Goal: Task Accomplishment & Management: Manage account settings

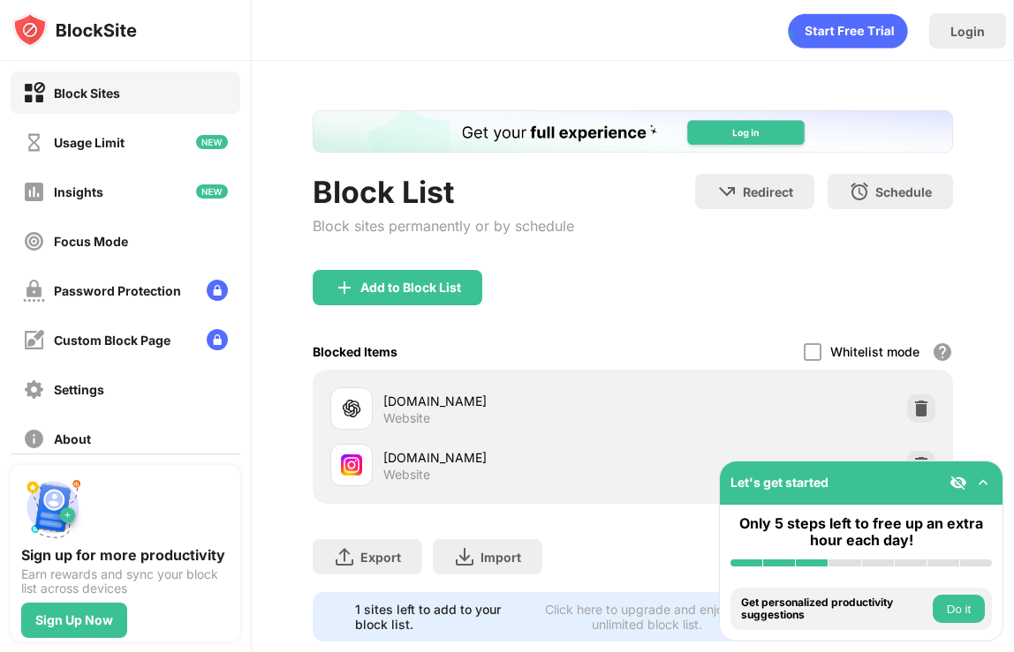
click at [982, 481] on img at bounding box center [983, 483] width 18 height 18
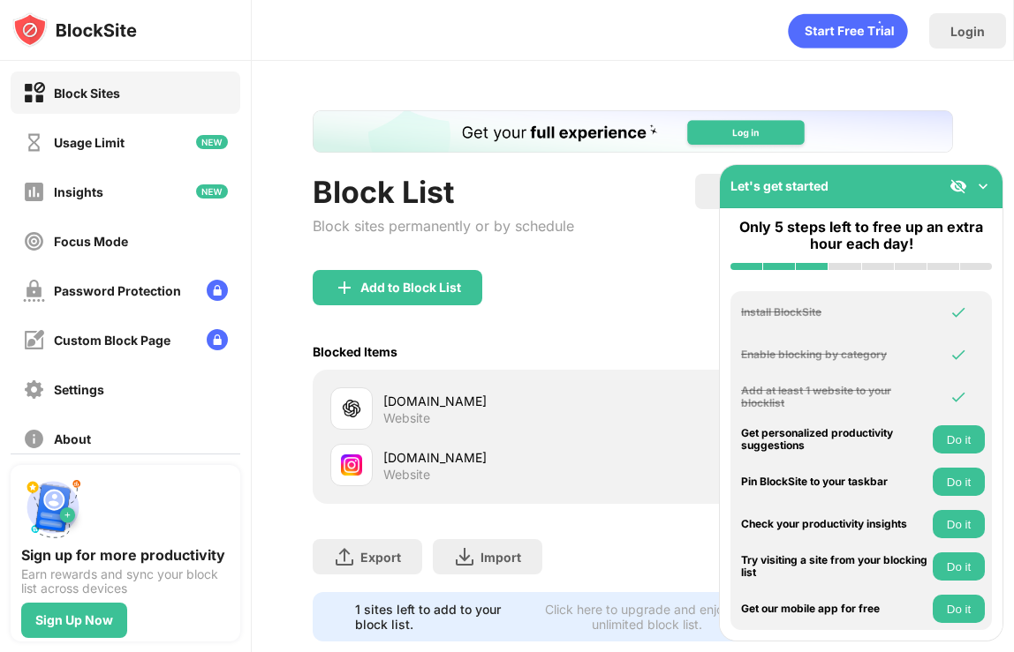
click at [983, 183] on img at bounding box center [983, 186] width 18 height 18
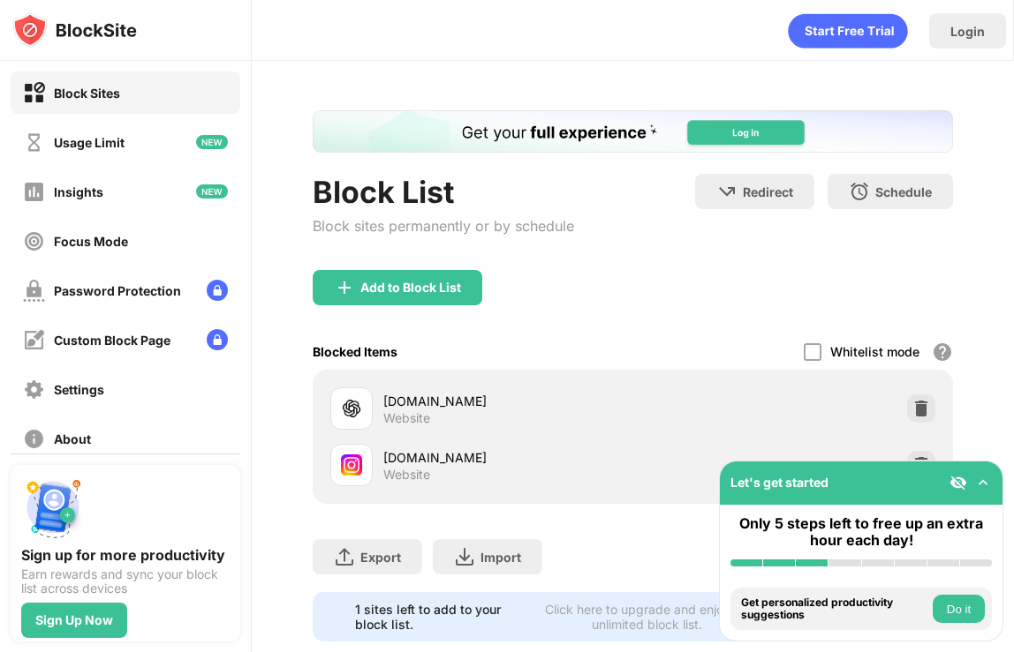
scroll to position [38, 0]
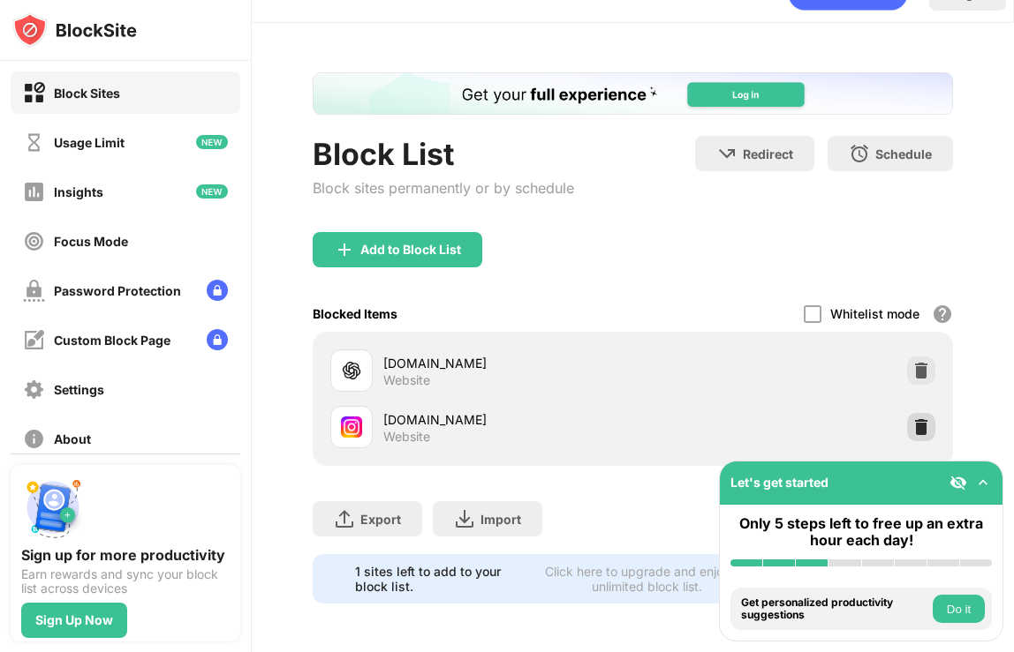
click at [911, 430] on div at bounding box center [921, 427] width 28 height 28
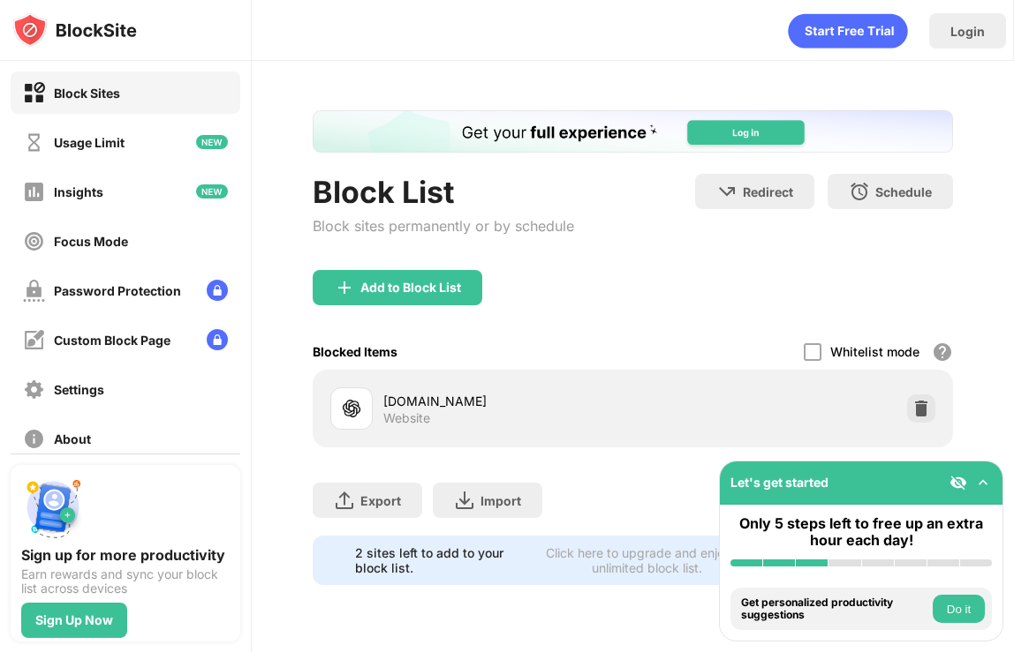
scroll to position [0, 0]
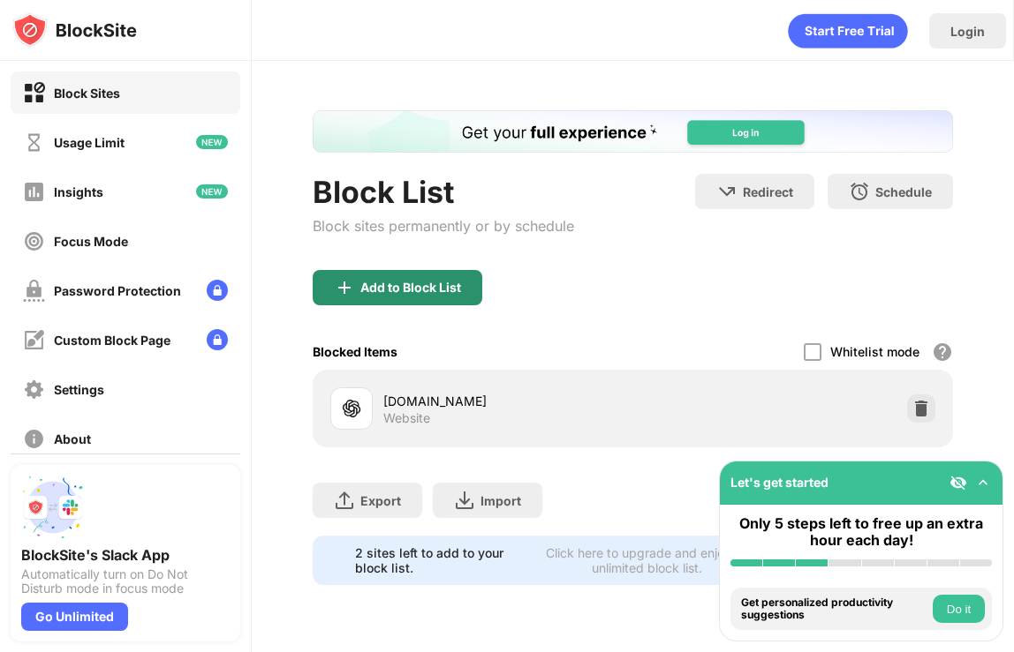
click at [403, 289] on div "Add to Block List" at bounding box center [410, 288] width 101 height 14
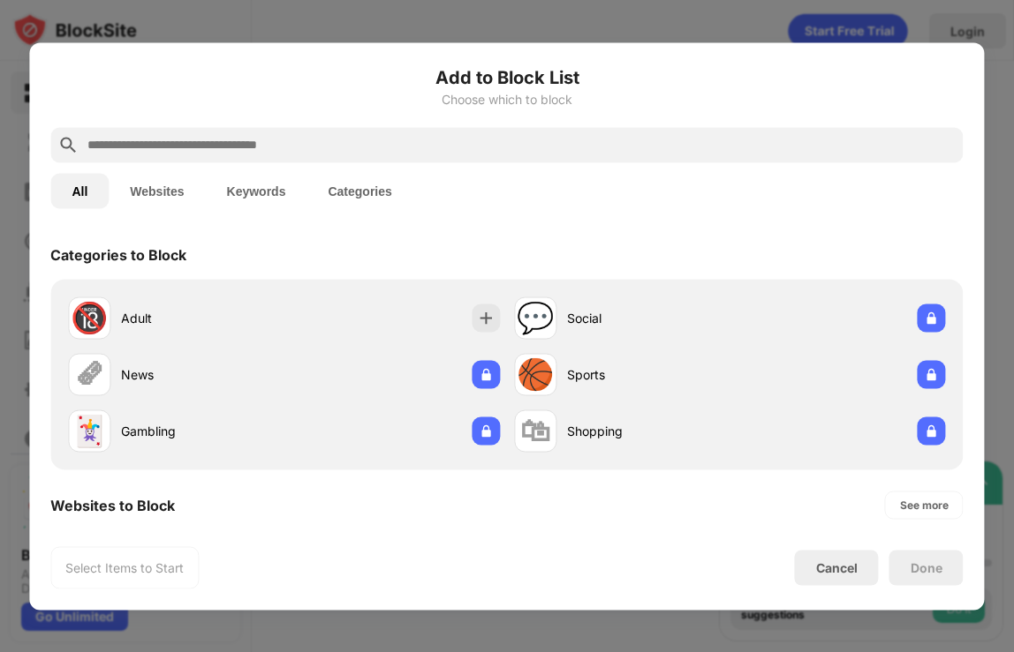
click at [314, 140] on input "text" at bounding box center [521, 144] width 870 height 21
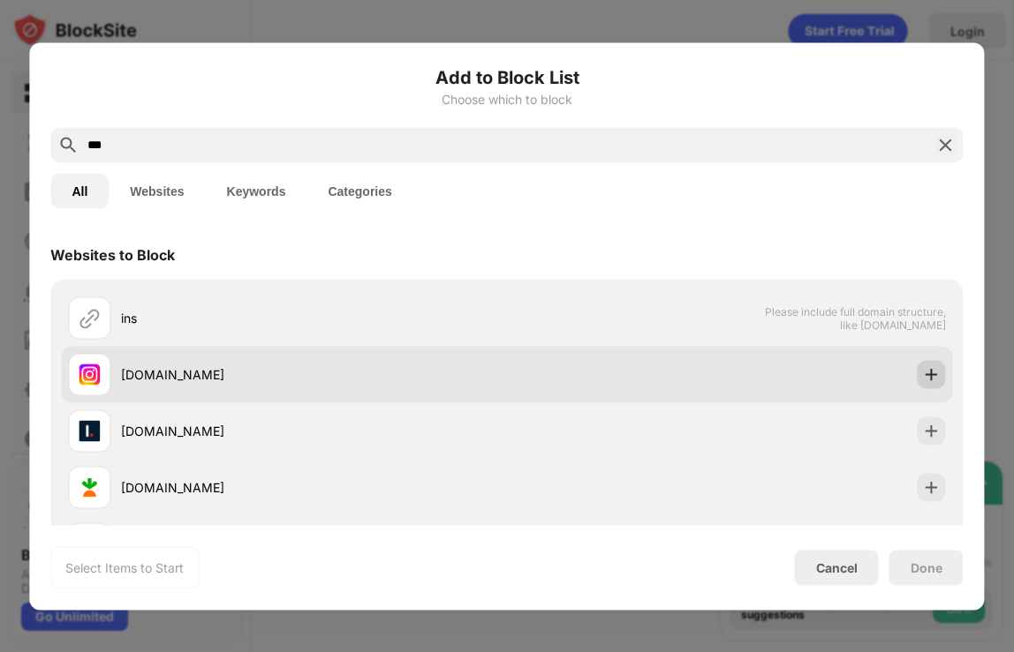
type input "***"
click at [936, 377] on img at bounding box center [932, 374] width 18 height 18
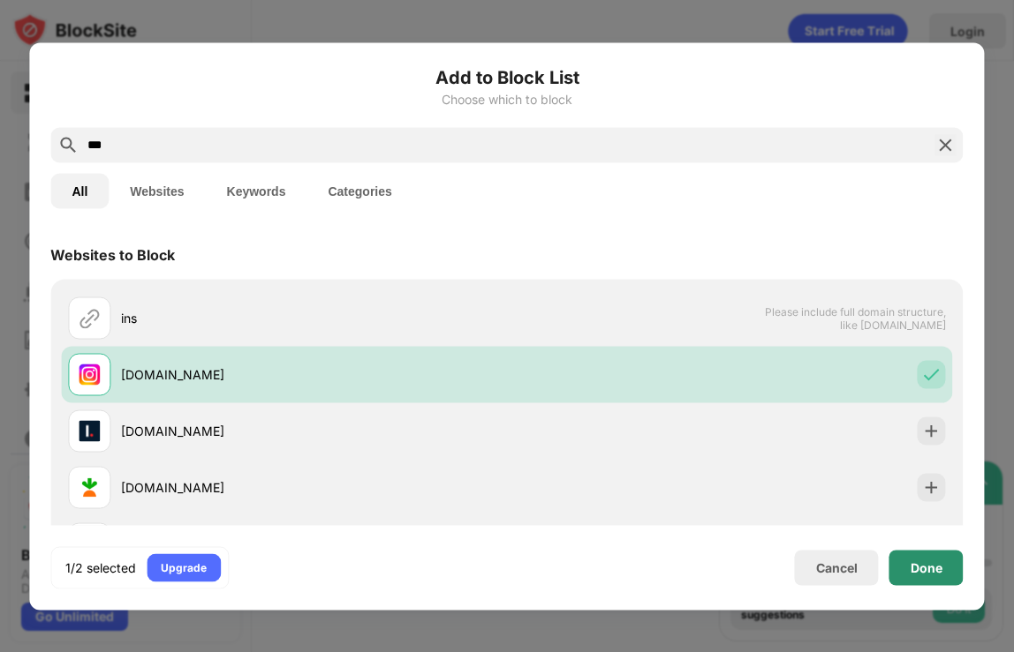
click at [914, 554] on div "Done" at bounding box center [926, 567] width 74 height 35
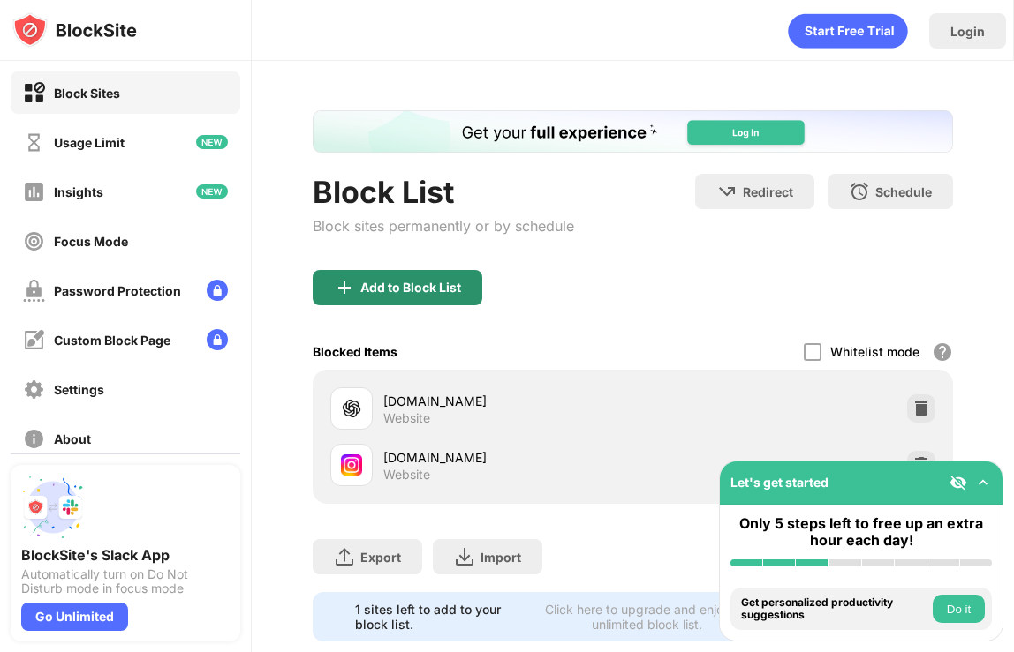
click at [381, 275] on div "Add to Block List" at bounding box center [398, 287] width 170 height 35
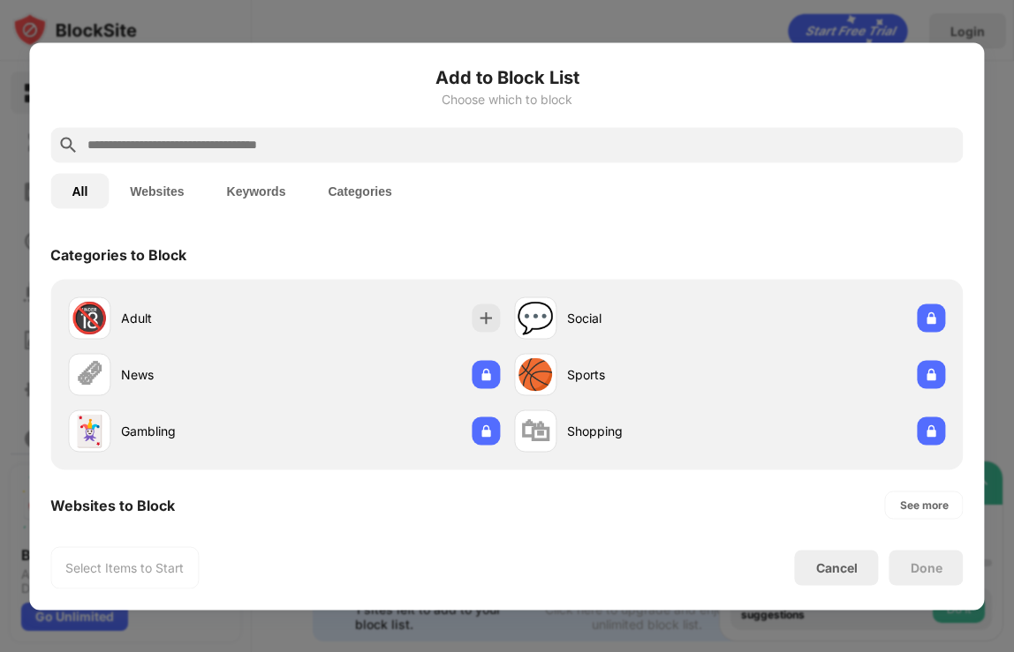
click at [271, 148] on input "text" at bounding box center [521, 144] width 870 height 21
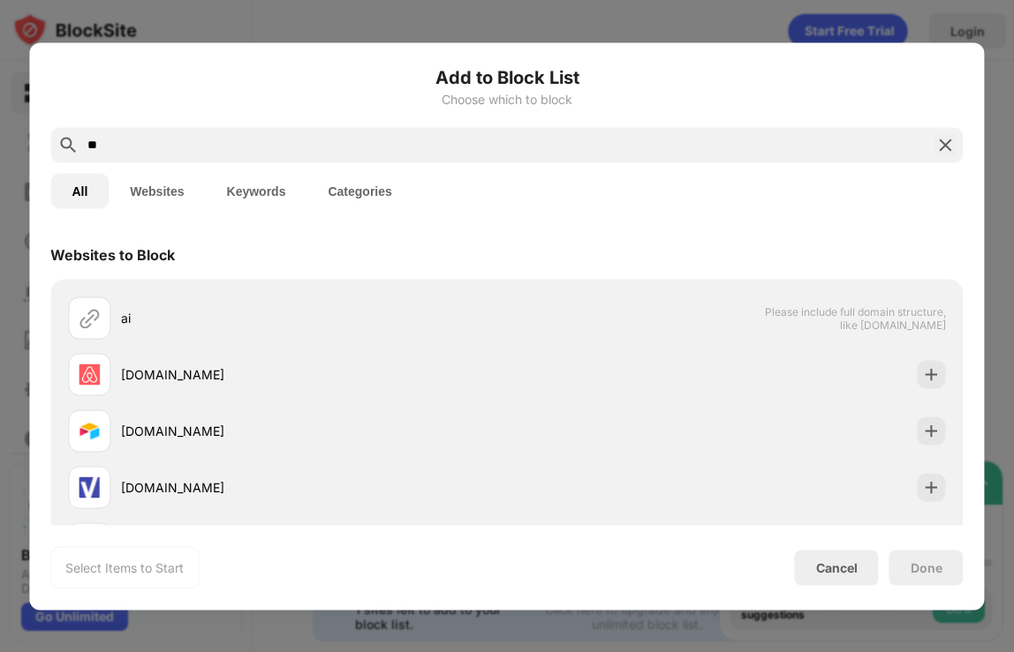
type input "*"
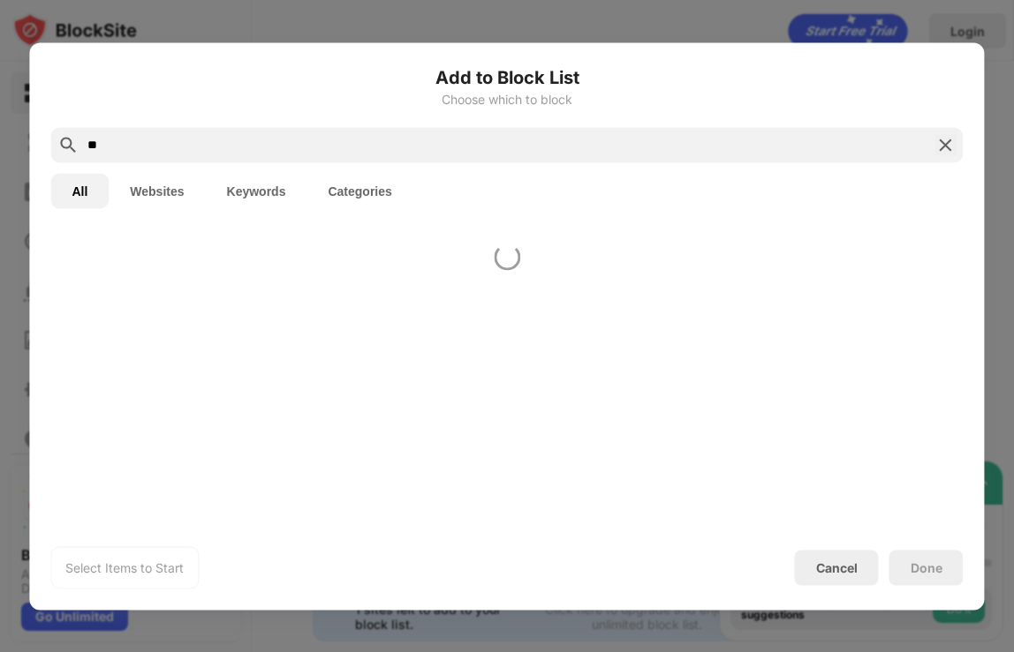
type input "*"
type input "******"
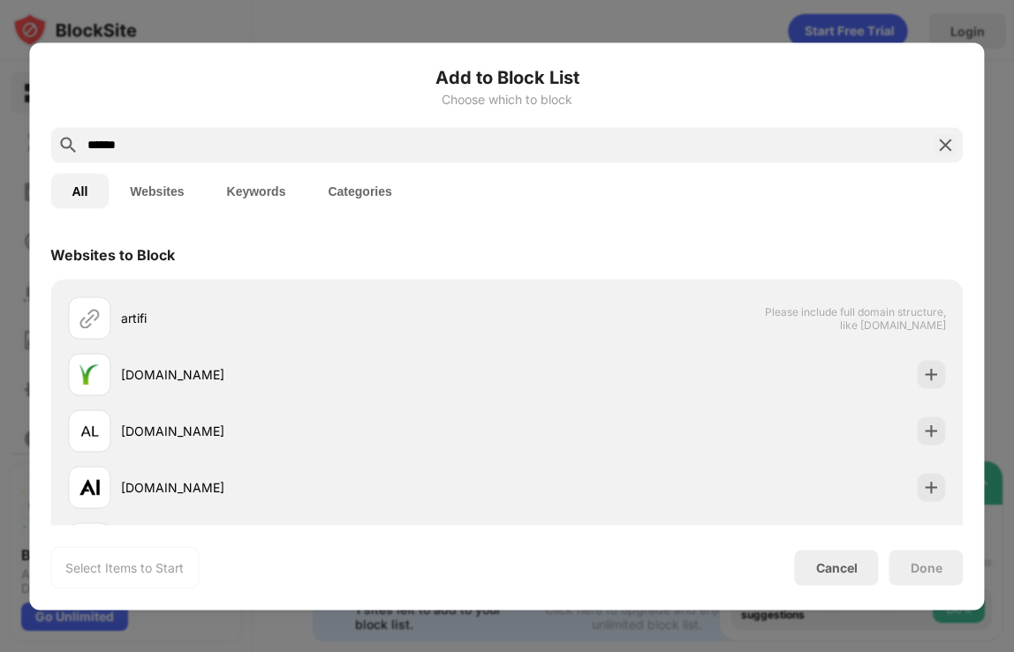
click at [820, 148] on input "******" at bounding box center [506, 144] width 841 height 21
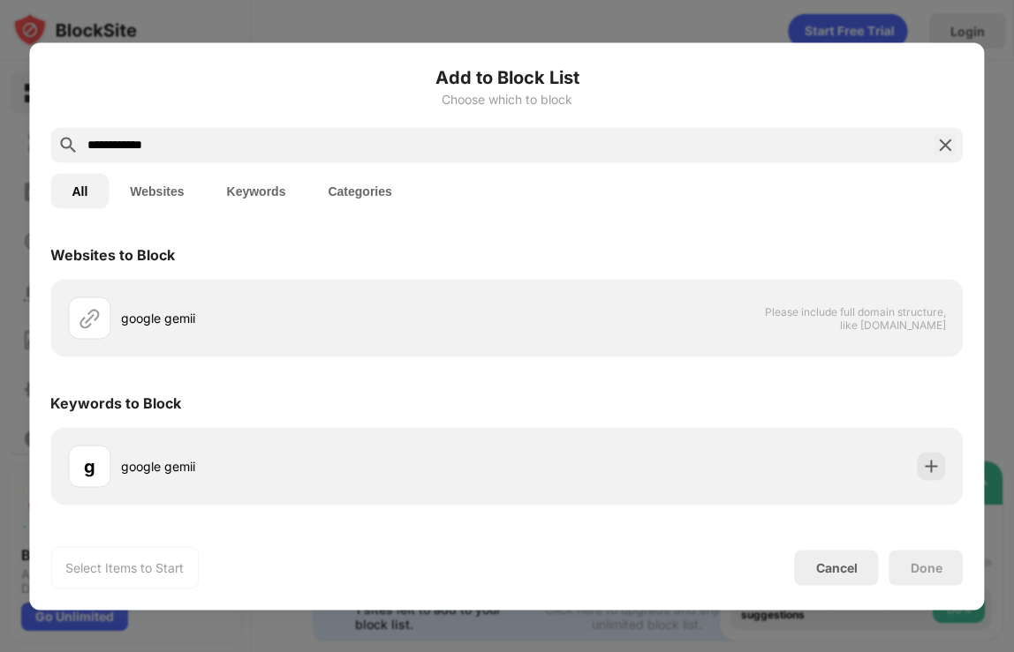
type input "**********"
click at [945, 146] on img at bounding box center [945, 144] width 21 height 21
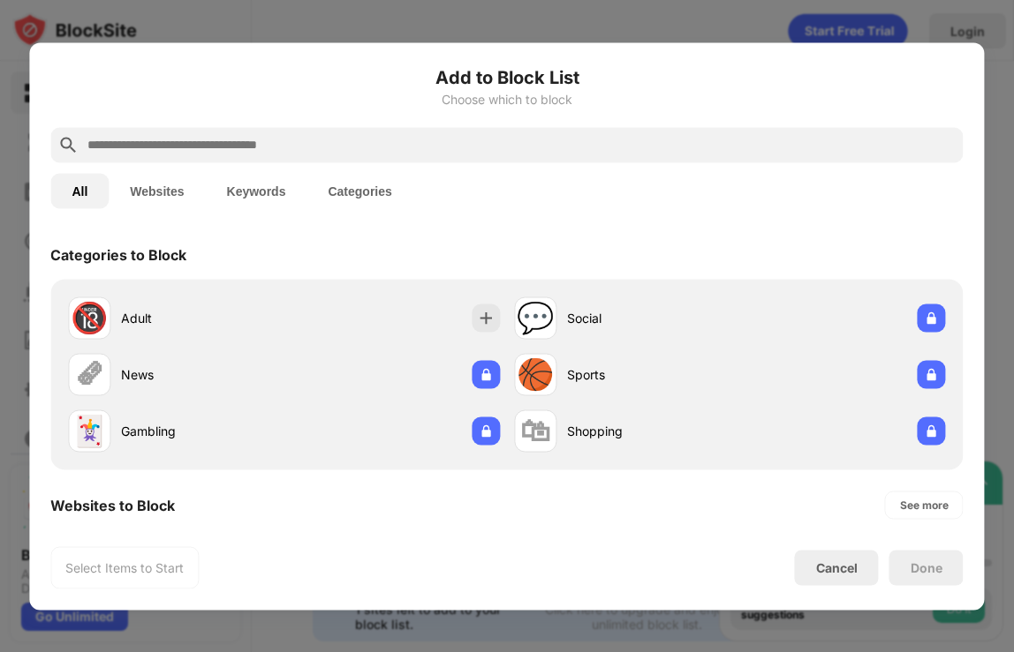
click at [822, 586] on div "Select Items to Start Cancel Done" at bounding box center [506, 567] width 912 height 42
click at [821, 563] on div "Cancel" at bounding box center [836, 568] width 41 height 15
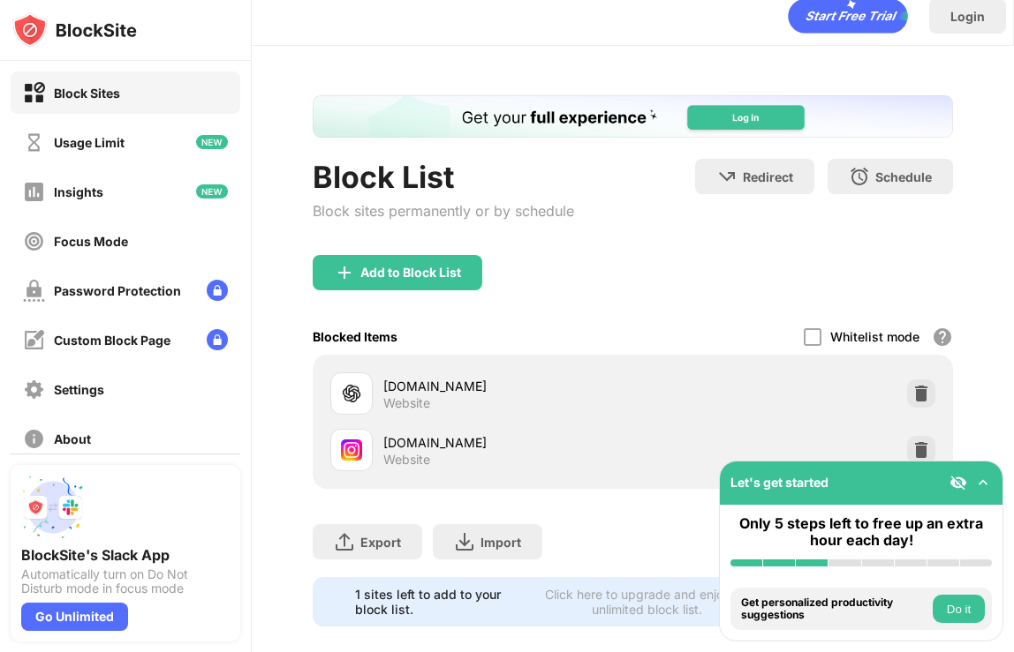
scroll to position [23, 0]
